Goal: Use online tool/utility: Utilize a website feature to perform a specific function

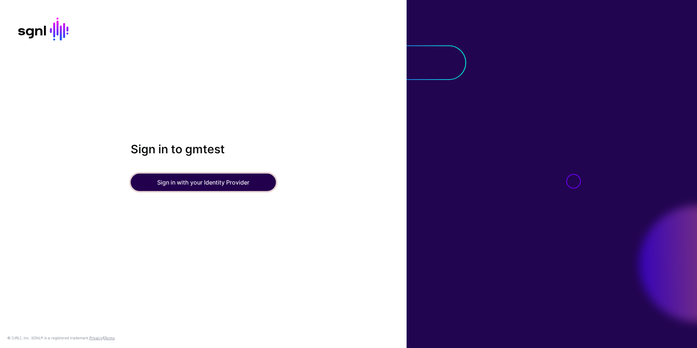
click at [197, 183] on button "Sign in with your Identity Provider" at bounding box center [203, 182] width 145 height 17
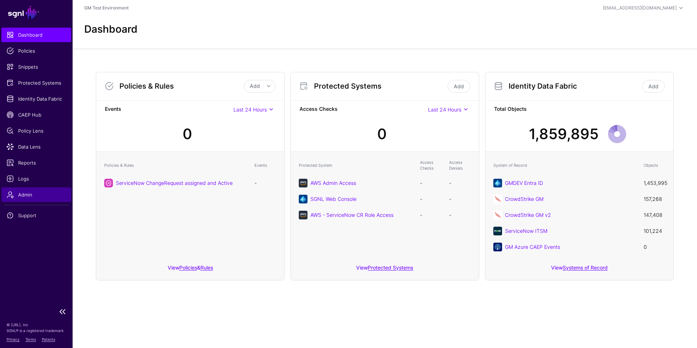
click at [27, 194] on span "Admin" at bounding box center [37, 194] width 60 height 7
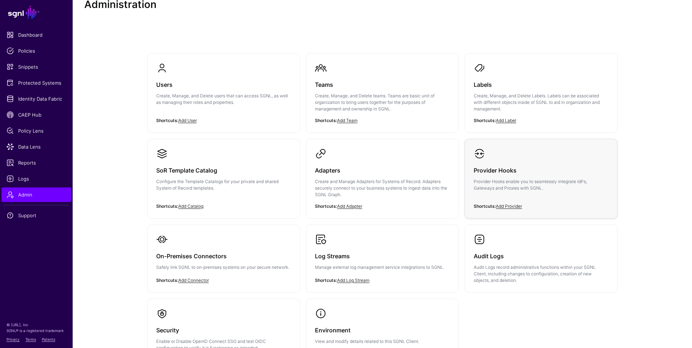
scroll to position [91, 0]
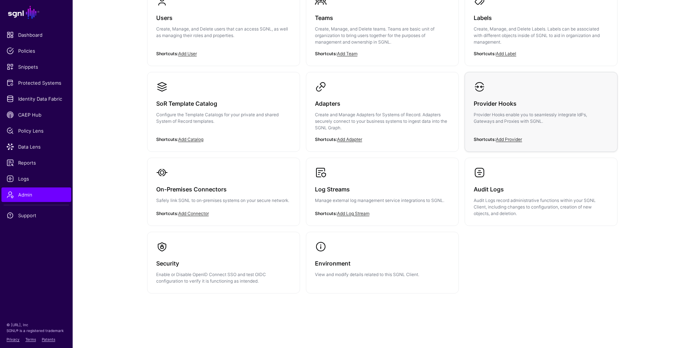
click at [517, 117] on p "Provider Hooks enable you to seamlessly integrate IdPs, Gateways and Proxies wi…" at bounding box center [540, 117] width 135 height 13
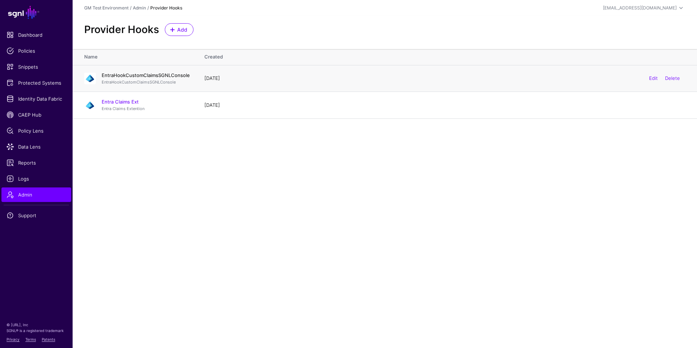
click at [144, 76] on link "EntraHookCustomClaimsSGNLConsole" at bounding box center [146, 75] width 88 height 6
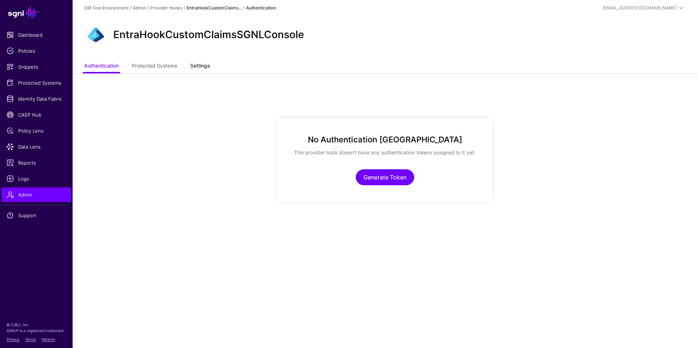
click at [207, 67] on link "Settings" at bounding box center [200, 67] width 20 height 14
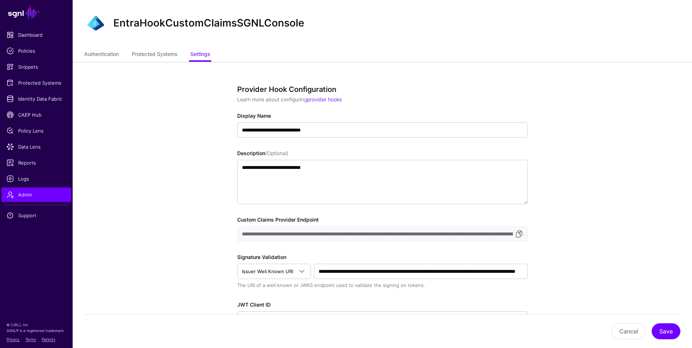
scroll to position [190, 0]
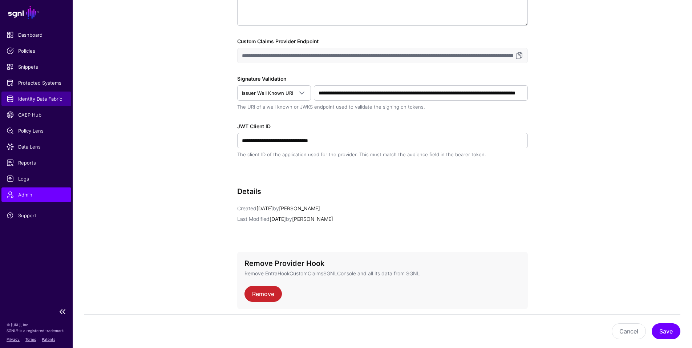
click at [29, 97] on span "Identity Data Fabric" at bounding box center [37, 98] width 60 height 7
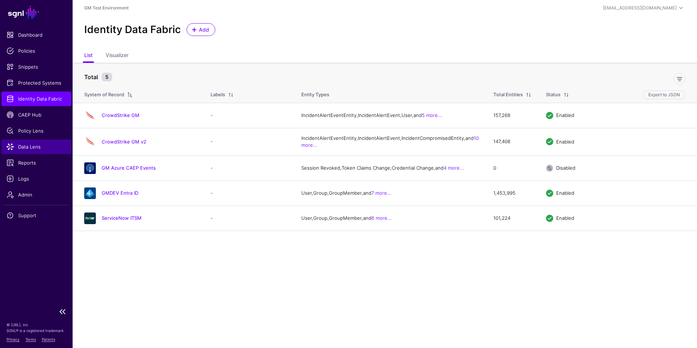
click at [26, 148] on span "Data Lens" at bounding box center [37, 146] width 60 height 7
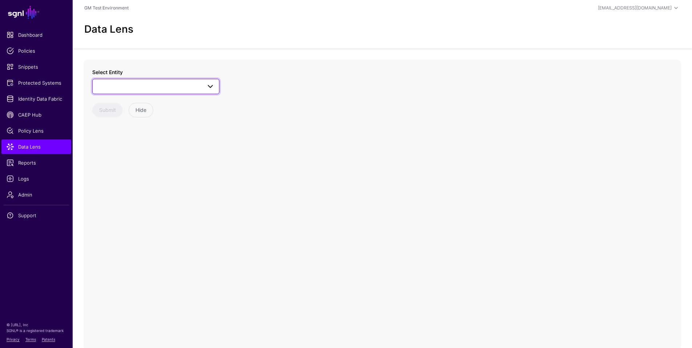
click at [180, 89] on span at bounding box center [156, 86] width 118 height 9
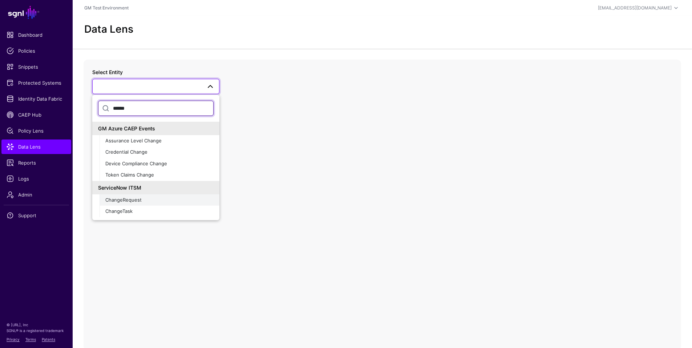
type input "******"
click at [113, 199] on span "ChangeRequest" at bounding box center [123, 200] width 36 height 6
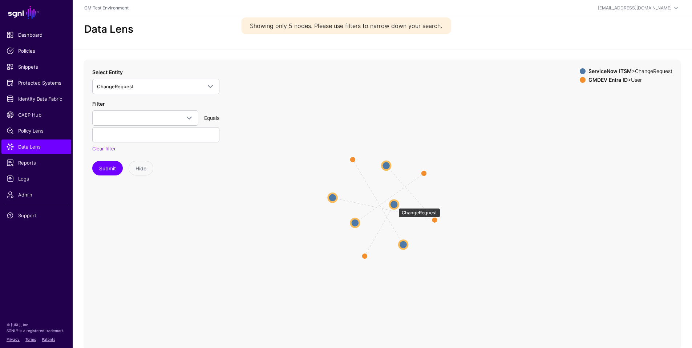
click at [395, 204] on circle at bounding box center [394, 204] width 9 height 9
